Goal: Transaction & Acquisition: Purchase product/service

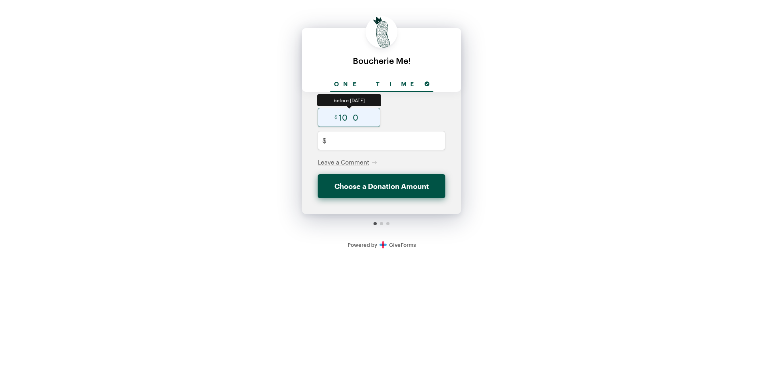
click at [359, 124] on input "radio" at bounding box center [348, 117] width 63 height 19
radio input "true"
type input "100"
click at [345, 163] on span "Leave a Comment" at bounding box center [342, 161] width 51 height 7
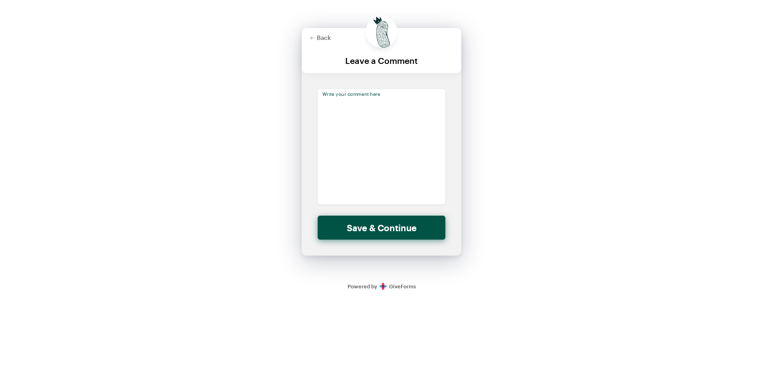
click at [345, 163] on textarea at bounding box center [381, 146] width 128 height 115
click at [322, 39] on button "Back" at bounding box center [319, 37] width 21 height 6
checkbox input "false"
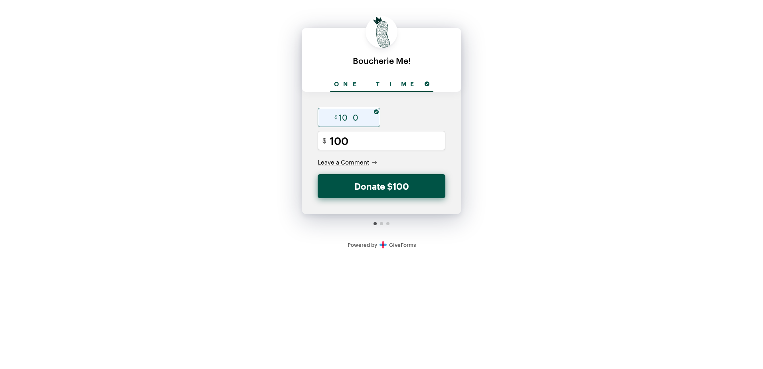
click at [357, 160] on span "Leave a Comment" at bounding box center [342, 161] width 51 height 7
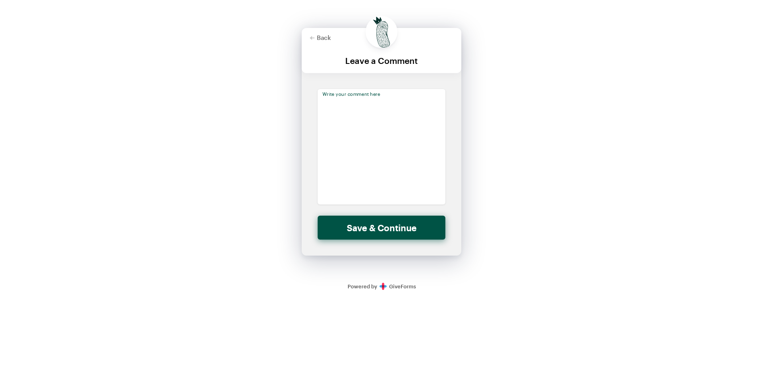
click at [358, 152] on textarea at bounding box center [381, 146] width 128 height 115
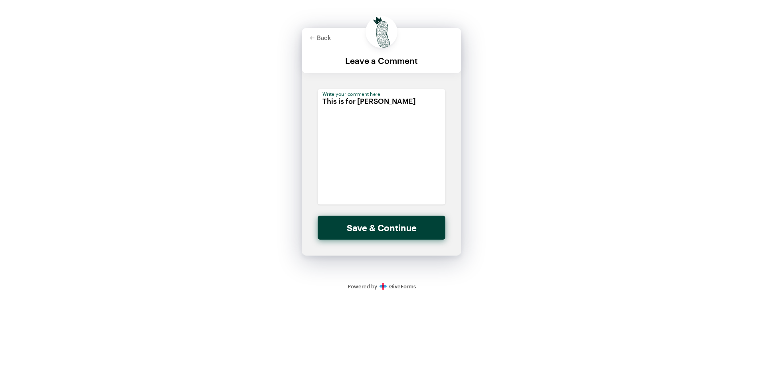
type textarea "This is for [PERSON_NAME]"
click at [394, 224] on button "Save & Continue" at bounding box center [381, 227] width 128 height 24
checkbox input "false"
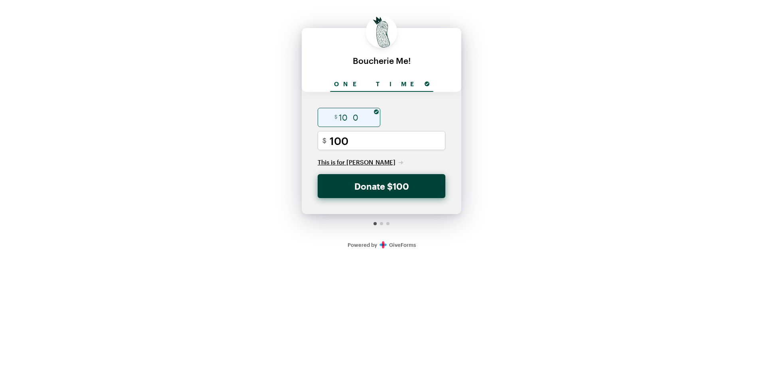
click at [401, 188] on button "Donate $100" at bounding box center [381, 186] width 128 height 24
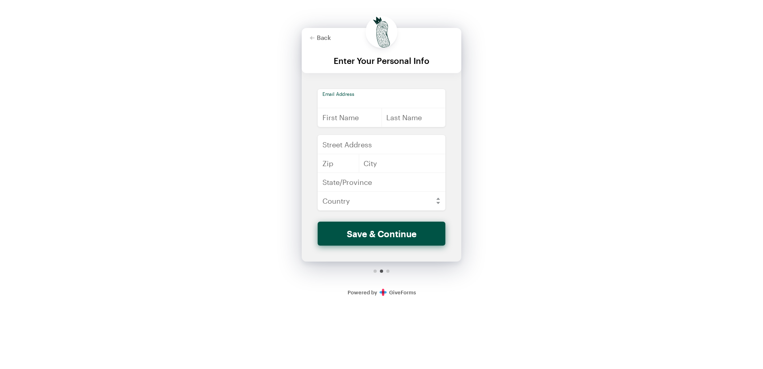
click at [347, 98] on input "email" at bounding box center [381, 98] width 128 height 19
type input "[PERSON_NAME][EMAIL_ADDRESS][PERSON_NAME][DOMAIN_NAME]"
type input "[PERSON_NAME]"
type input "[STREET_ADDRESS]"
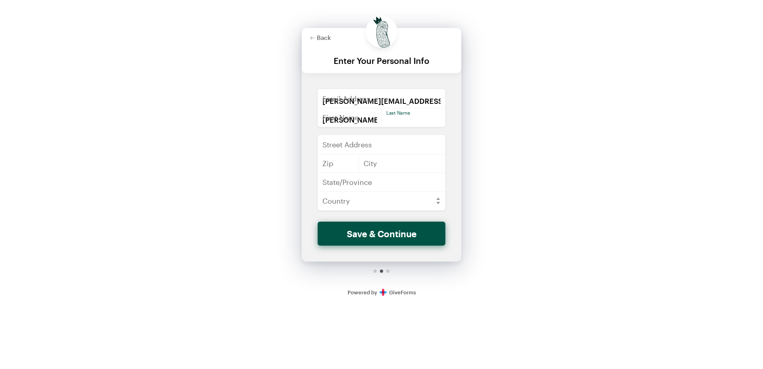
type input "70117"
type input "[GEOGRAPHIC_DATA], [GEOGRAPHIC_DATA]"
type input "LA"
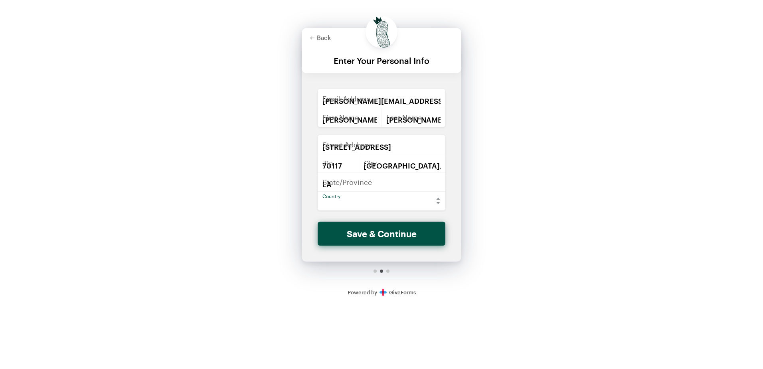
select select "US"
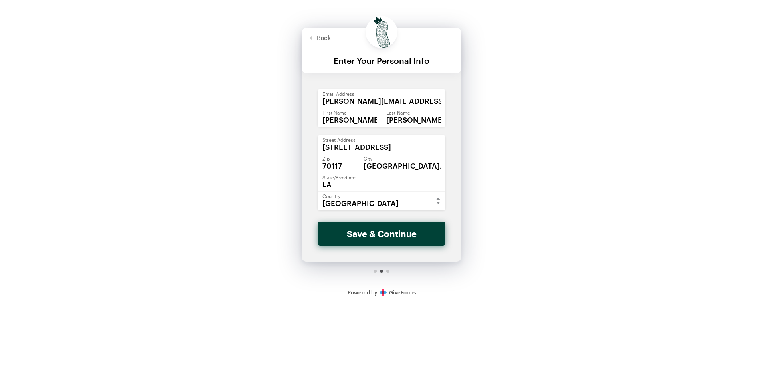
click at [399, 234] on button "Save & Continue" at bounding box center [381, 233] width 128 height 24
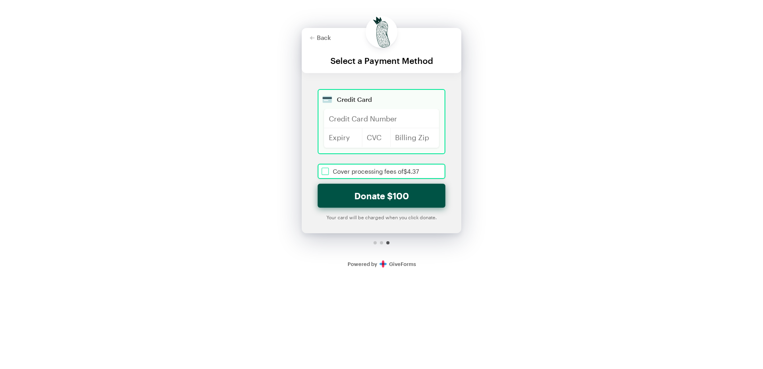
click at [325, 171] on input "checkbox" at bounding box center [381, 171] width 128 height 15
click at [255, 146] on div "Back Back Select a Payment Method For your generous donation of $104.37 One tim…" at bounding box center [381, 137] width 763 height 275
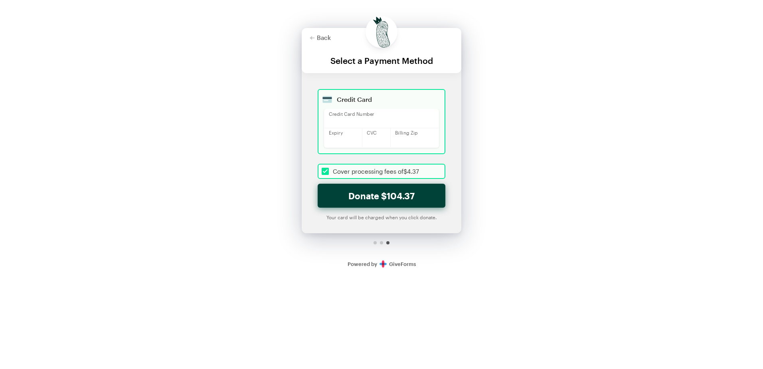
click at [386, 195] on button "Donate $104.37" at bounding box center [381, 195] width 128 height 24
checkbox input "true"
